Goal: Information Seeking & Learning: Learn about a topic

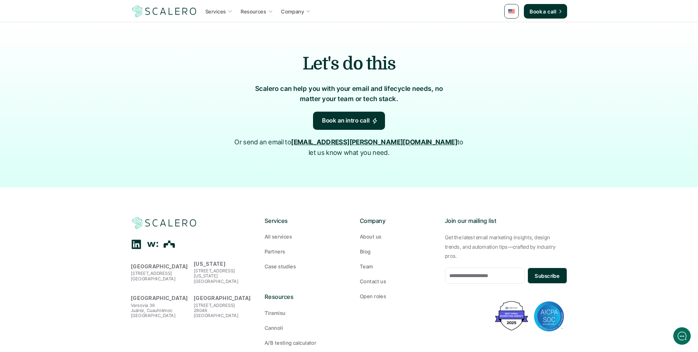
scroll to position [1159, 0]
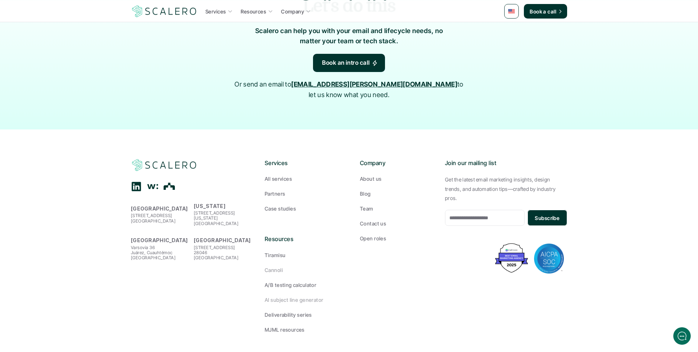
click at [274, 251] on p "Tiramisu" at bounding box center [275, 255] width 21 height 8
click at [278, 266] on p "Cannoli" at bounding box center [274, 270] width 18 height 8
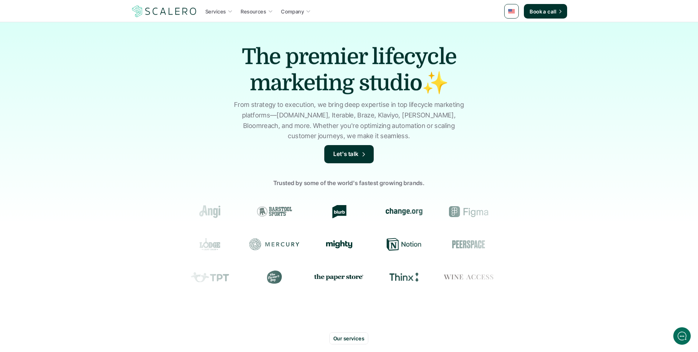
click at [362, 149] on link "Let's talk" at bounding box center [348, 154] width 49 height 18
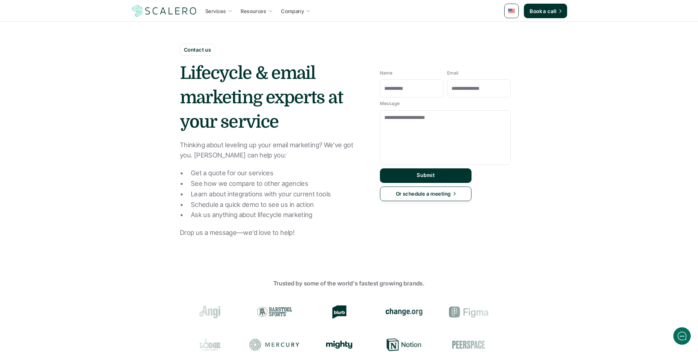
click at [181, 12] on img at bounding box center [164, 11] width 67 height 14
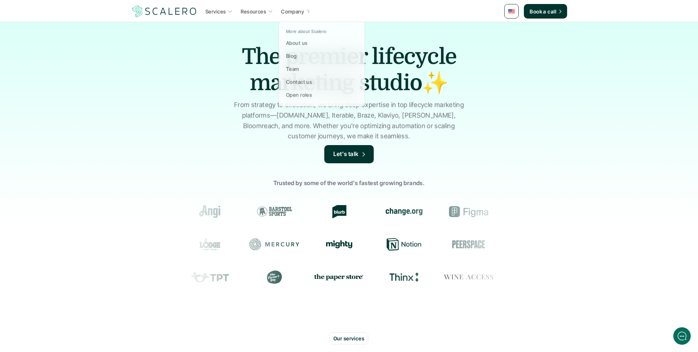
click at [262, 10] on p "Resources" at bounding box center [253, 12] width 25 height 8
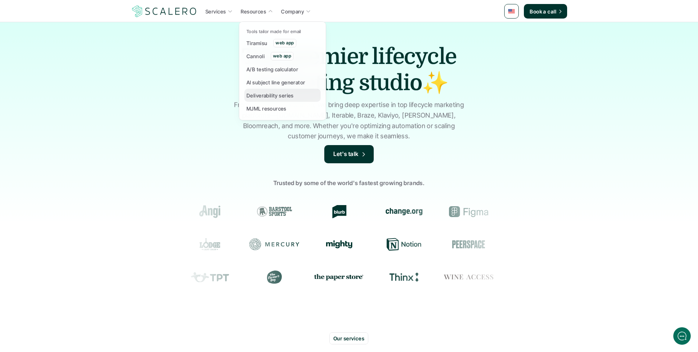
click at [278, 96] on p "Deliverability series" at bounding box center [269, 96] width 47 height 8
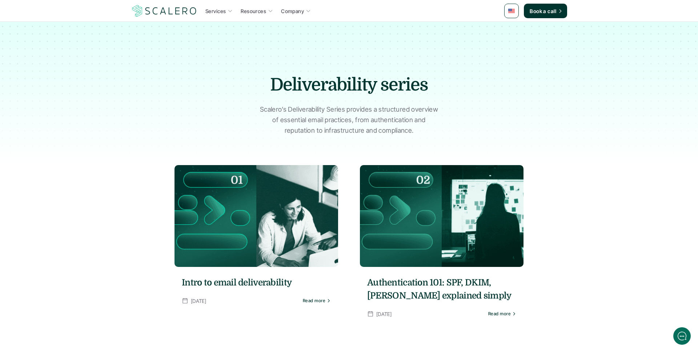
click at [181, 14] on img at bounding box center [164, 11] width 67 height 14
